Goal: Information Seeking & Learning: Learn about a topic

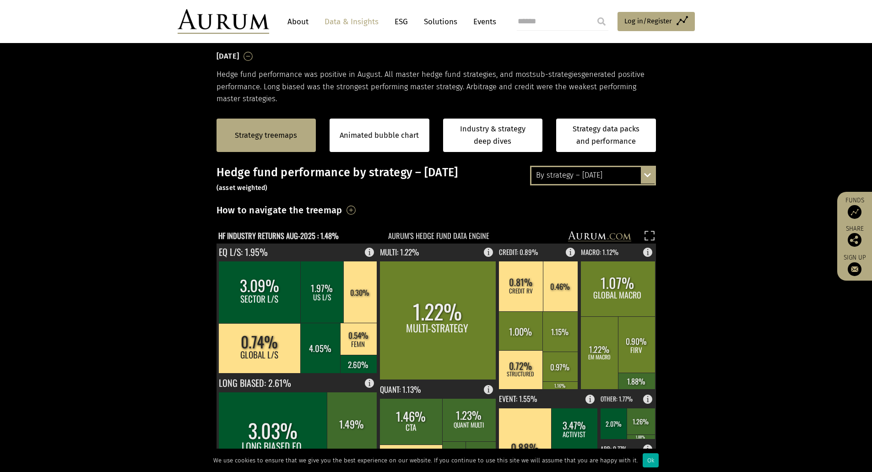
scroll to position [183, 0]
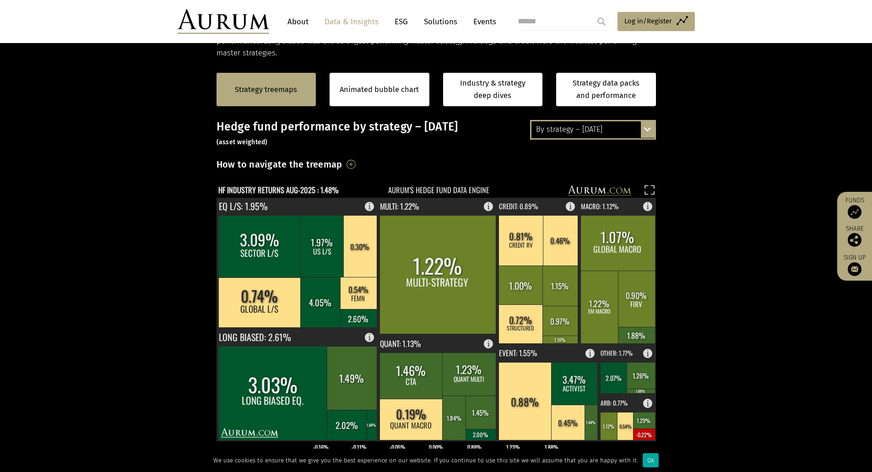
click at [642, 127] on div "By strategy – [DATE] By strategy – [DATE] By strategy – year to date 2016 – [DA…" at bounding box center [593, 129] width 126 height 19
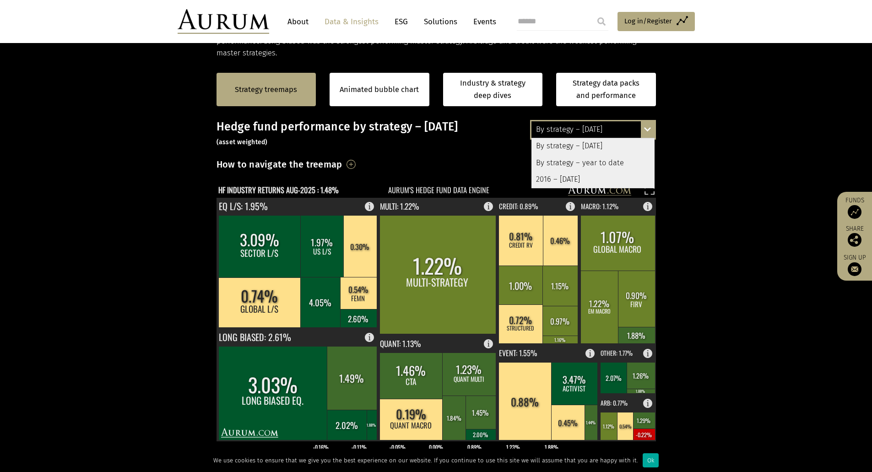
click at [616, 165] on div "By strategy – year to date" at bounding box center [593, 163] width 123 height 16
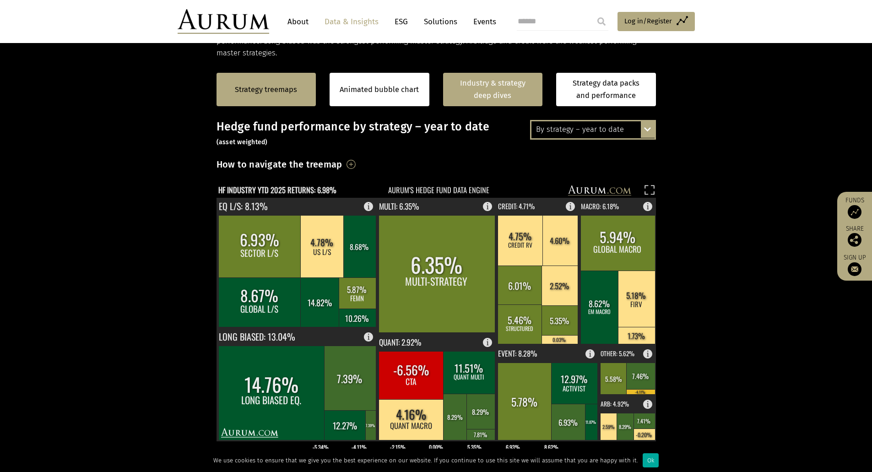
click at [511, 82] on link "Industry & strategy deep dives" at bounding box center [493, 89] width 100 height 33
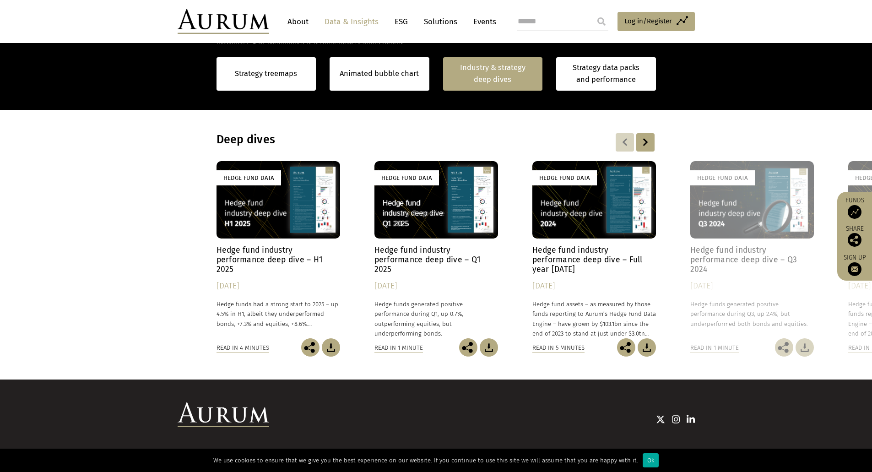
scroll to position [711, 0]
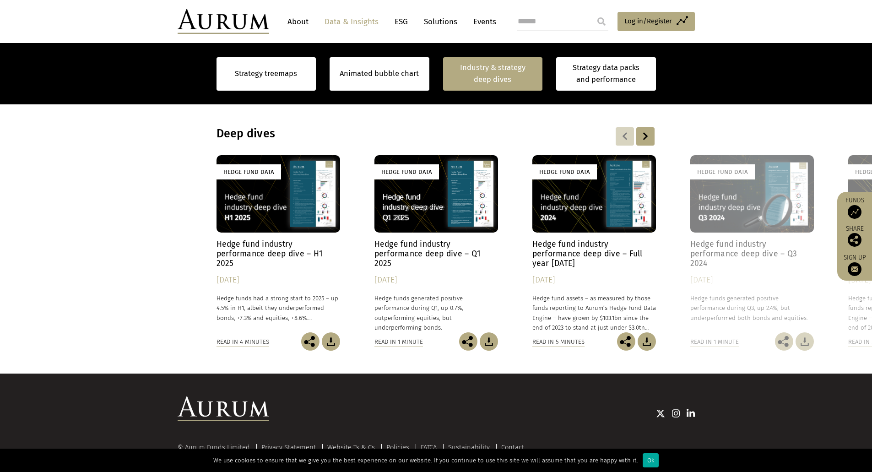
click at [270, 203] on div "Hedge Fund Data" at bounding box center [279, 193] width 124 height 77
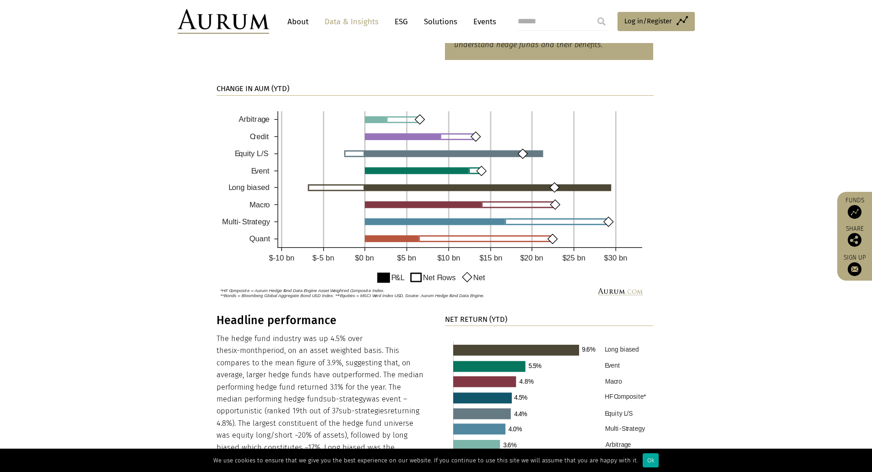
scroll to position [824, 0]
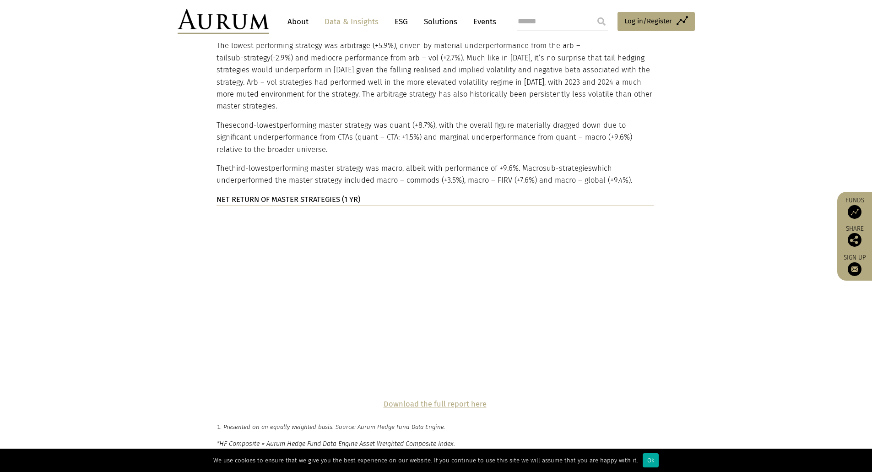
scroll to position [2152, 0]
